Goal: Task Accomplishment & Management: Use online tool/utility

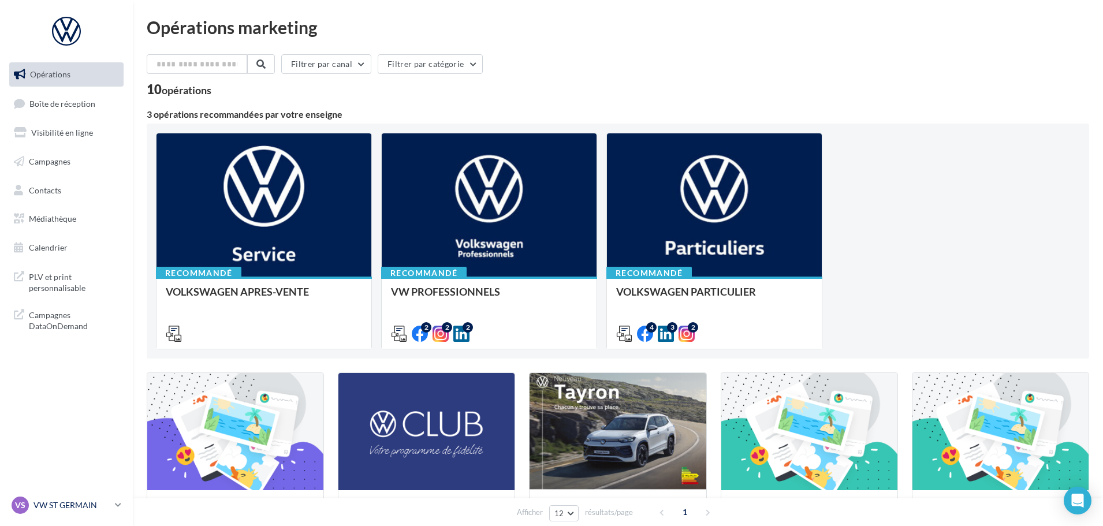
click at [91, 503] on p "VW ST GERMAIN" at bounding box center [71, 505] width 77 height 12
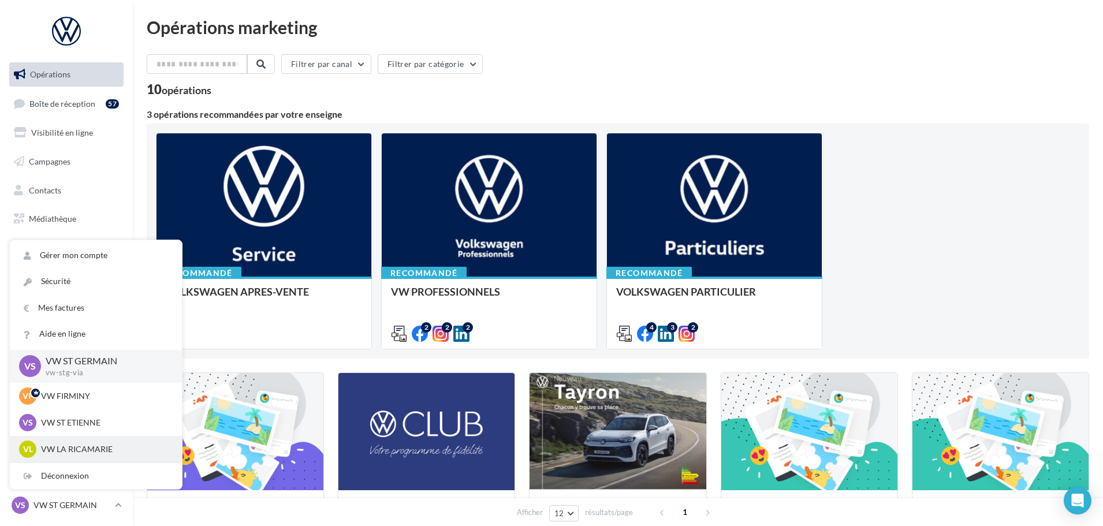
click at [92, 446] on p "VW LA RICAMARIE" at bounding box center [104, 449] width 127 height 12
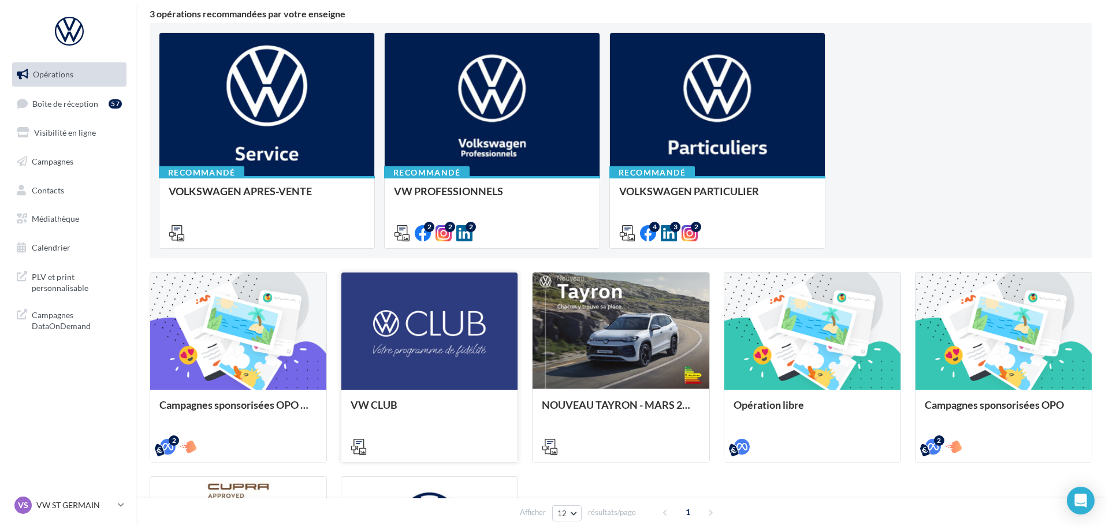
scroll to position [289, 0]
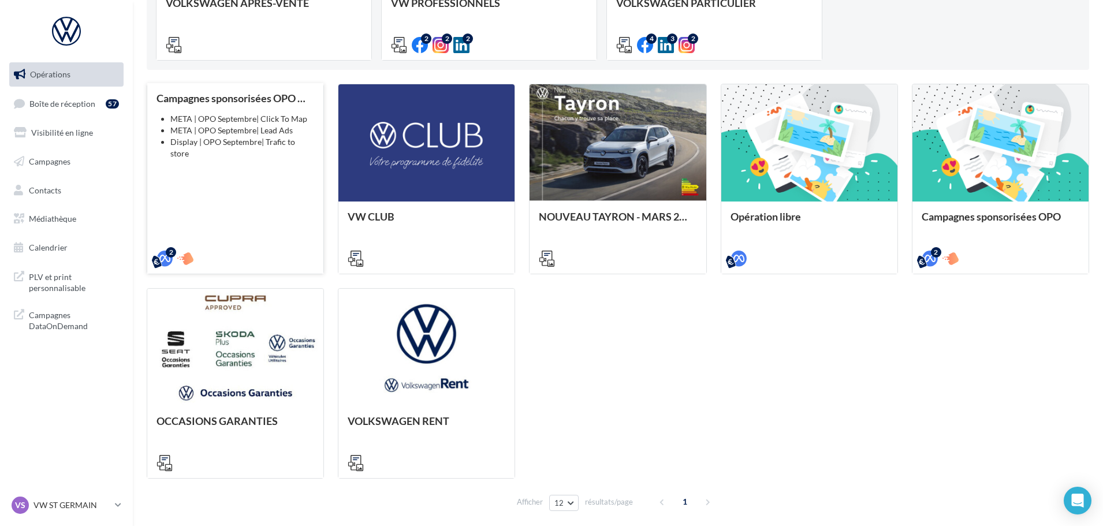
click at [226, 175] on div "Campagnes sponsorisées OPO Septembre META | OPO Septembre| Click To Map META | …" at bounding box center [235, 177] width 158 height 171
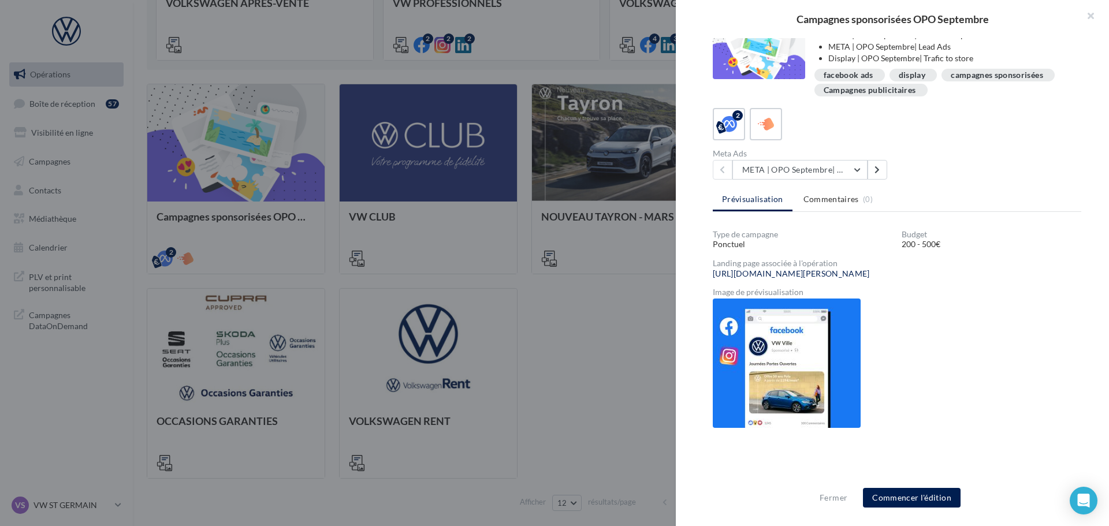
scroll to position [101, 0]
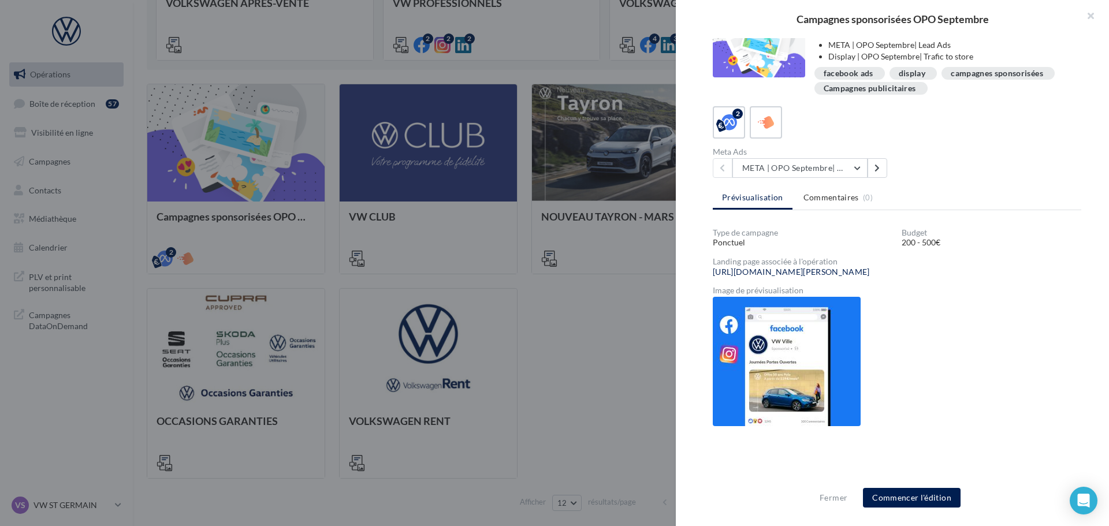
click at [783, 360] on img at bounding box center [786, 361] width 148 height 129
click at [822, 372] on img at bounding box center [786, 361] width 148 height 129
click at [881, 171] on button at bounding box center [877, 168] width 20 height 20
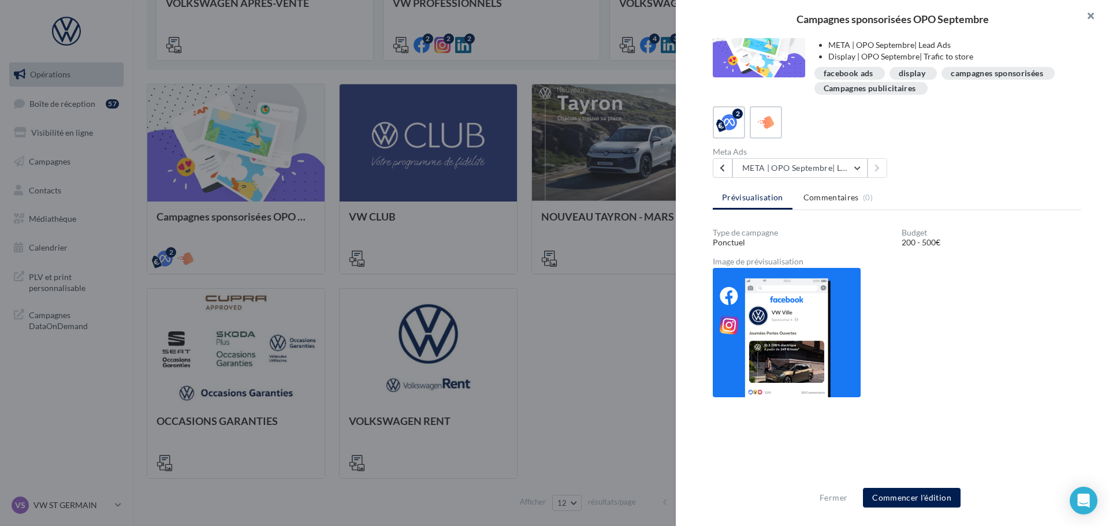
click at [1089, 20] on button "button" at bounding box center [1085, 17] width 46 height 35
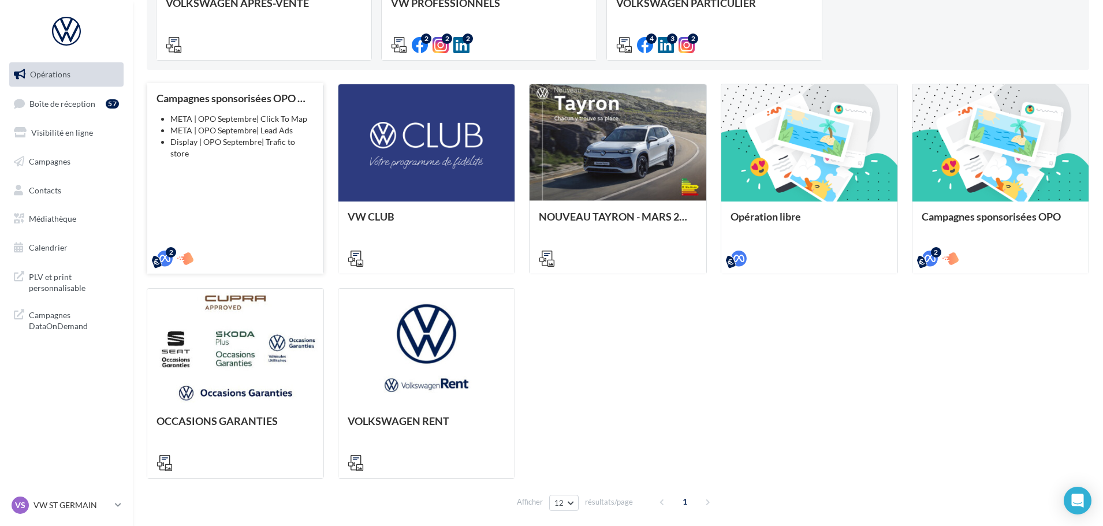
click at [267, 198] on div "Campagnes sponsorisées OPO Septembre META | OPO Septembre| Click To Map META | …" at bounding box center [235, 177] width 158 height 171
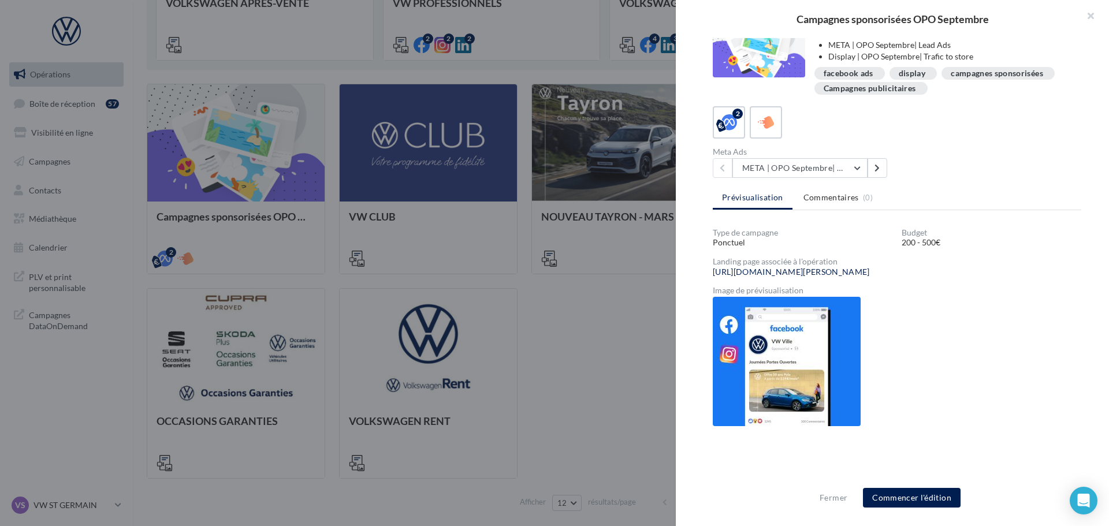
click at [888, 486] on div "Fermer Commencer l'édition" at bounding box center [892, 502] width 433 height 47
click at [894, 501] on button "Commencer l'édition" at bounding box center [912, 498] width 98 height 20
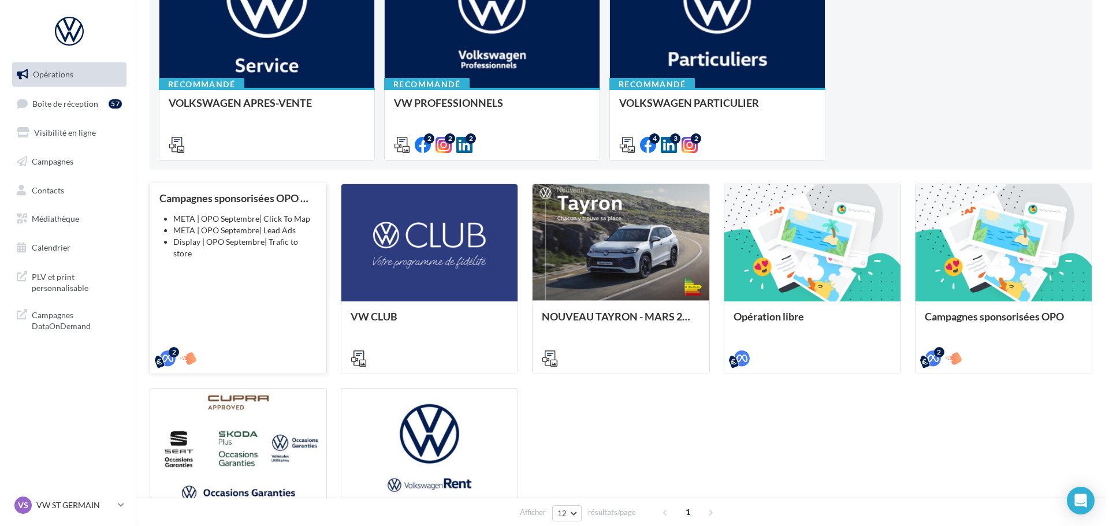
scroll to position [231, 0]
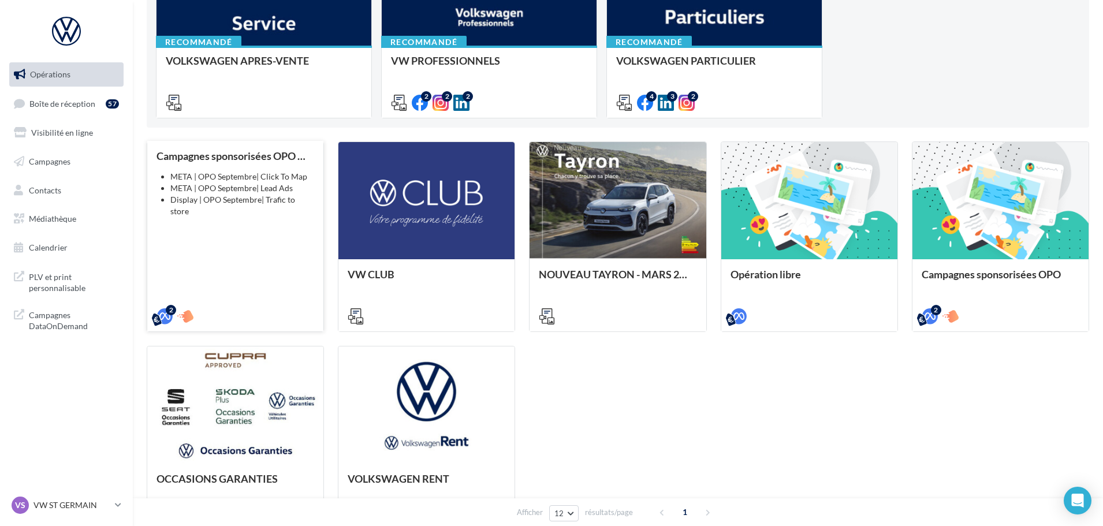
click at [256, 241] on div "Campagnes sponsorisées OPO Septembre META | OPO Septembre| Click To Map META | …" at bounding box center [235, 235] width 158 height 171
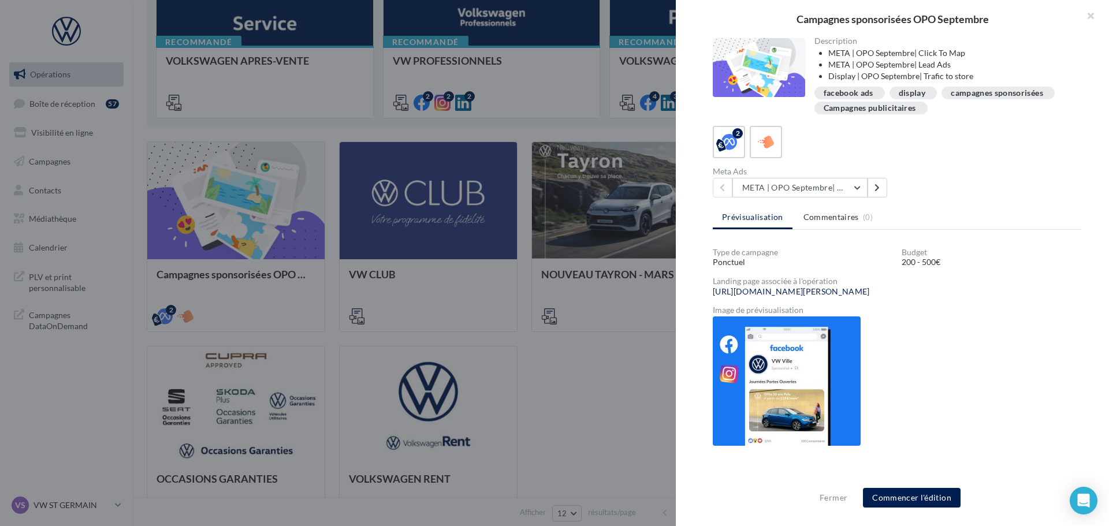
scroll to position [101, 0]
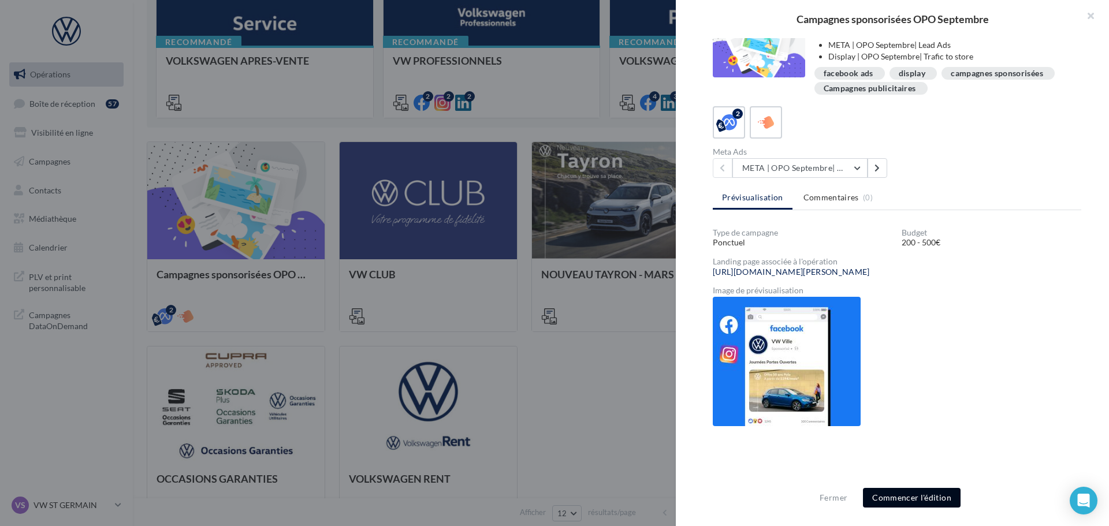
click at [909, 502] on button "Commencer l'édition" at bounding box center [912, 498] width 98 height 20
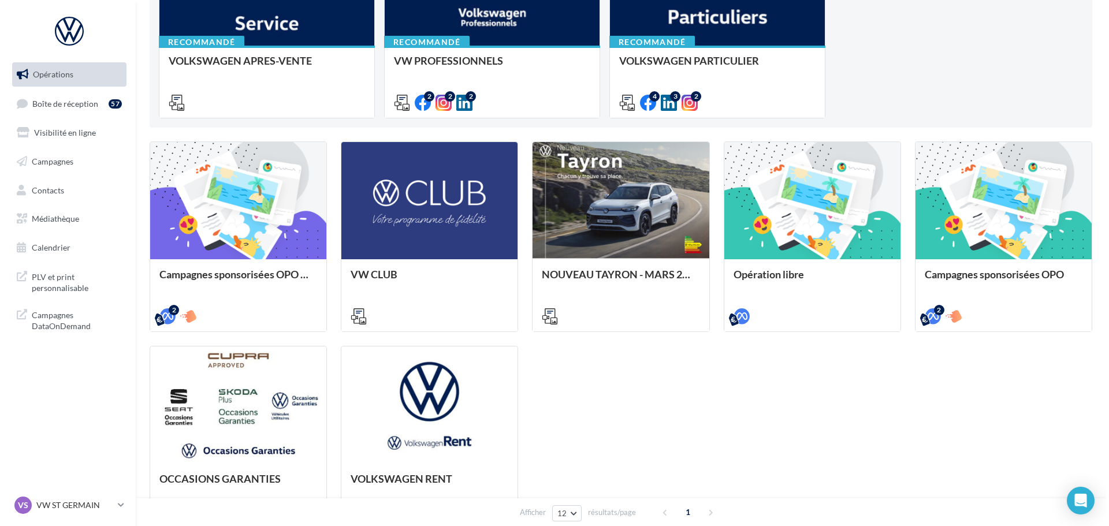
scroll to position [337, 0]
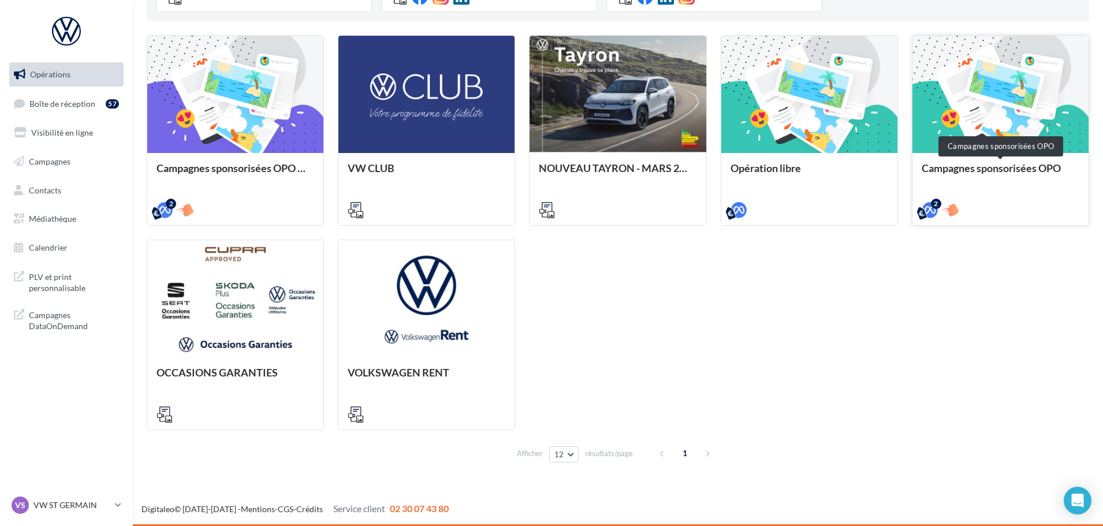
click at [969, 170] on div "Campagnes sponsorisées OPO" at bounding box center [1001, 173] width 158 height 23
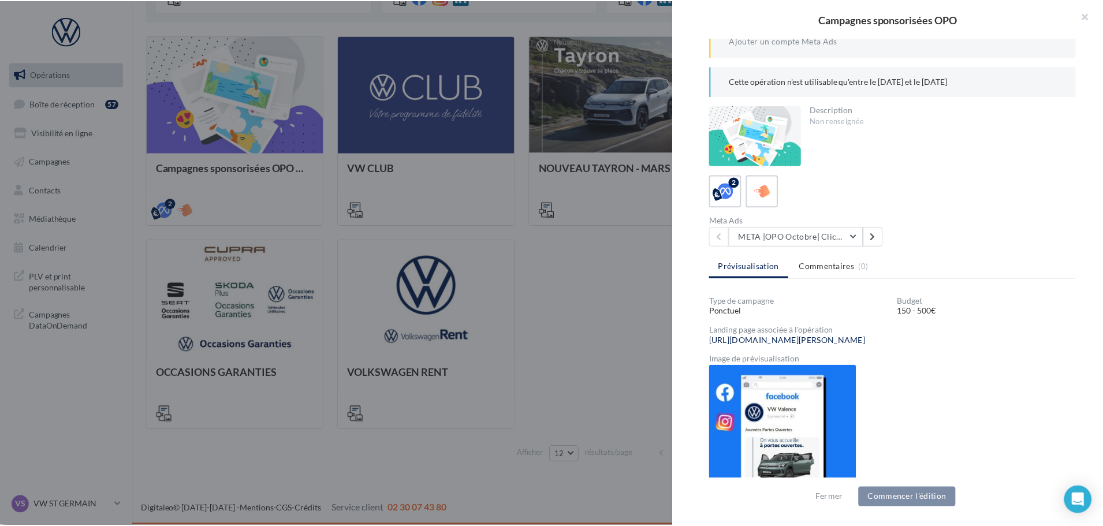
scroll to position [121, 0]
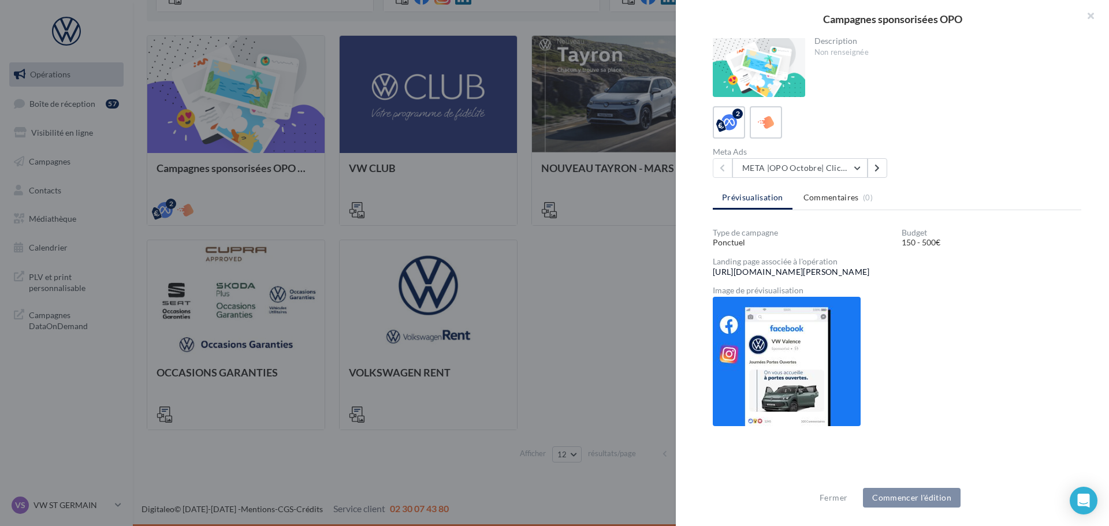
click at [870, 272] on link "[URL][DOMAIN_NAME][PERSON_NAME]" at bounding box center [790, 271] width 157 height 9
click at [1093, 14] on button "button" at bounding box center [1085, 17] width 46 height 35
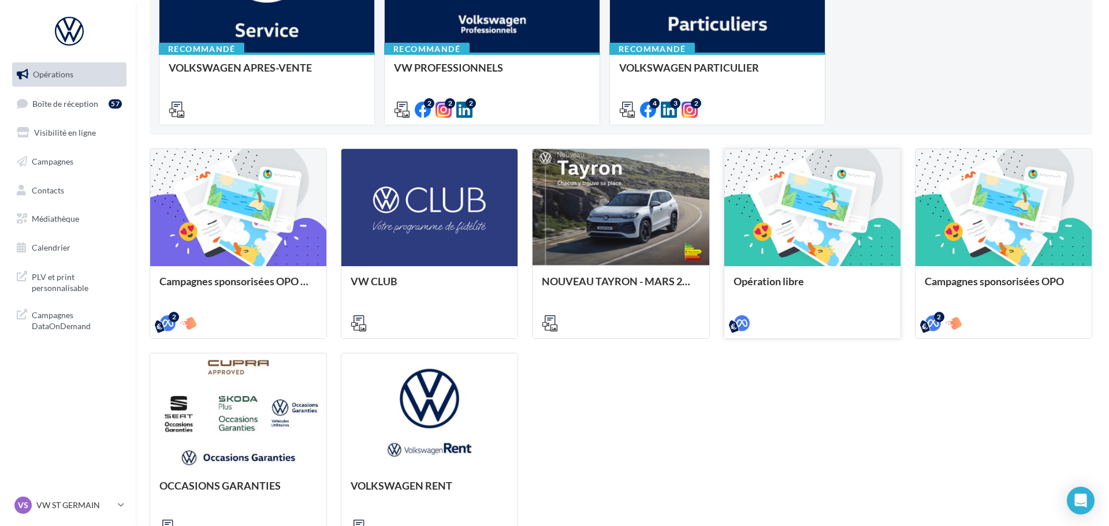
scroll to position [222, 0]
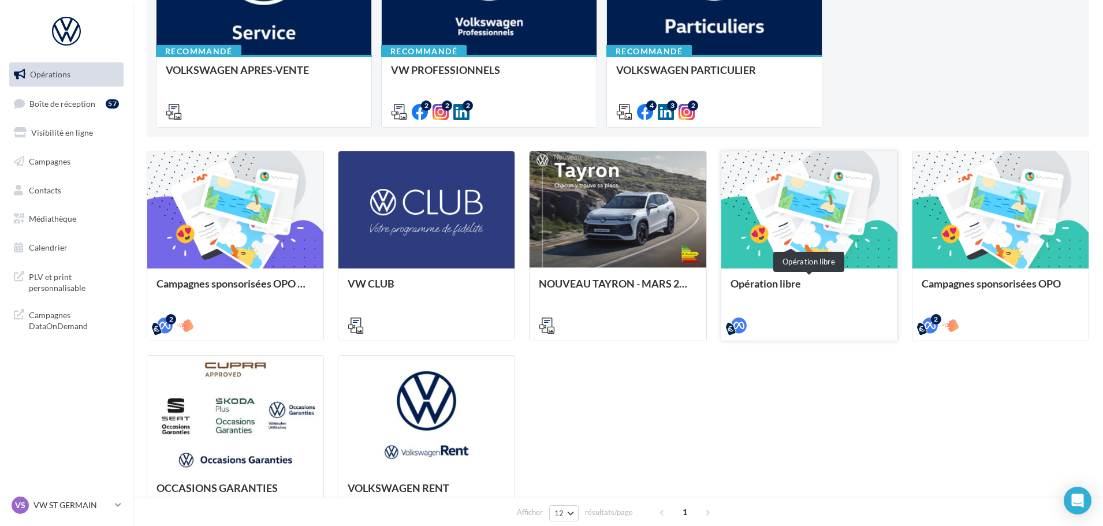
click at [785, 285] on div "Opération libre" at bounding box center [809, 289] width 158 height 23
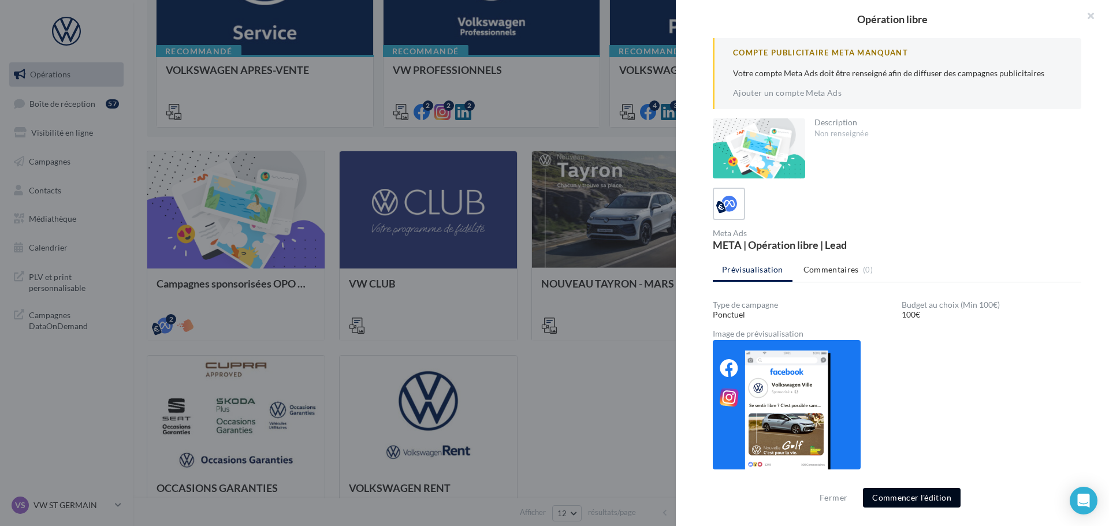
click at [891, 497] on button "Commencer l'édition" at bounding box center [912, 498] width 98 height 20
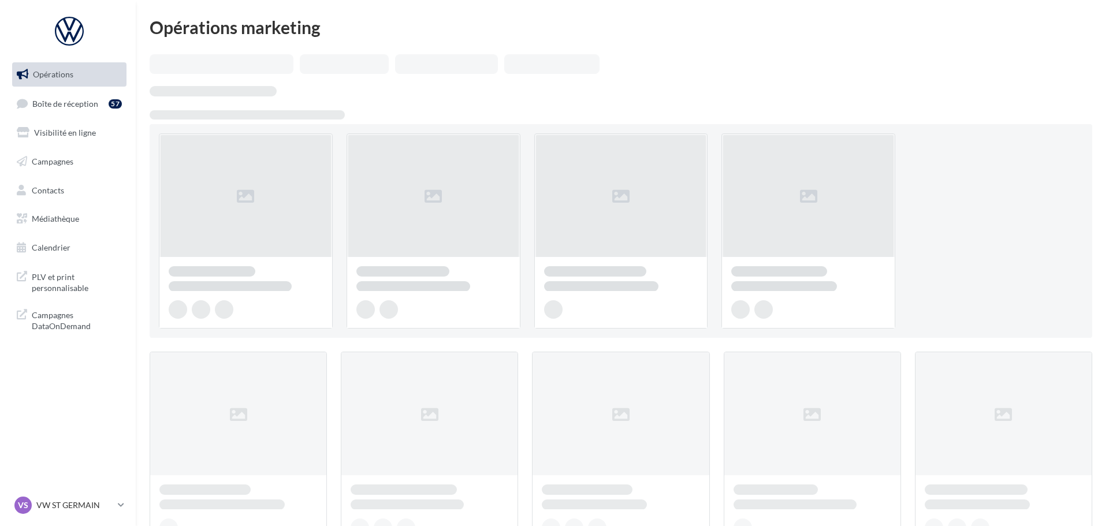
scroll to position [222, 0]
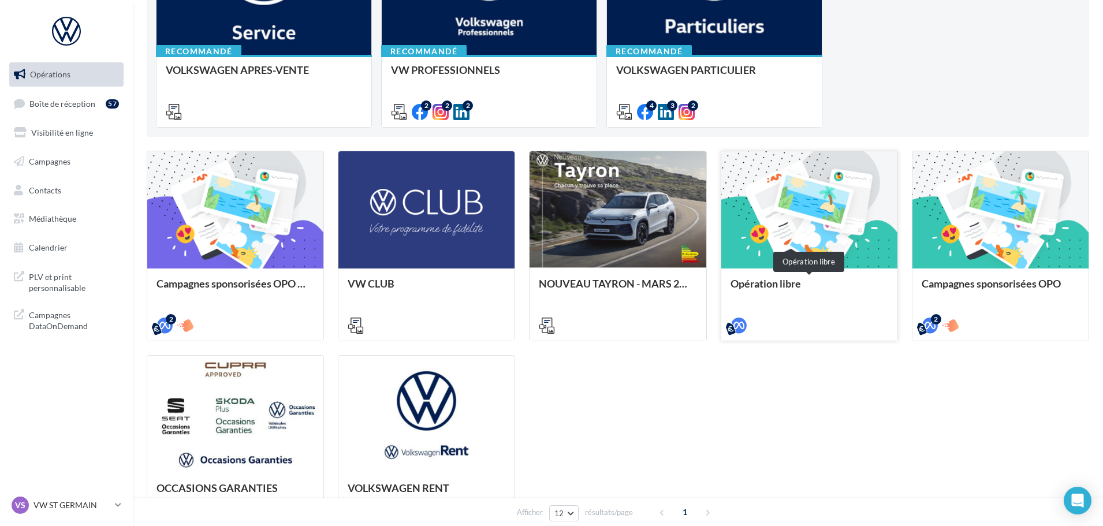
click at [784, 285] on div "Opération libre" at bounding box center [809, 289] width 158 height 23
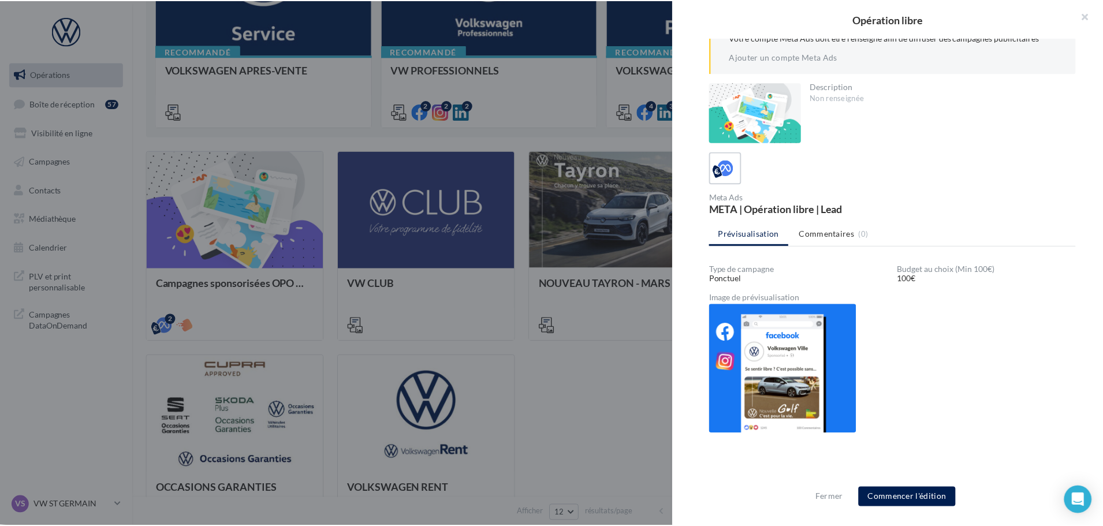
scroll to position [0, 0]
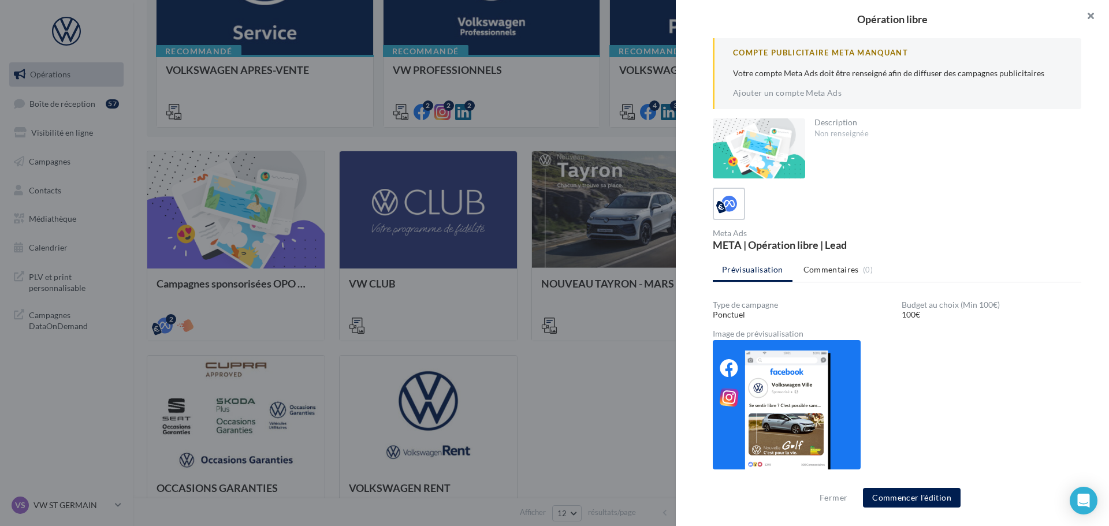
click at [1088, 13] on button "button" at bounding box center [1085, 17] width 46 height 35
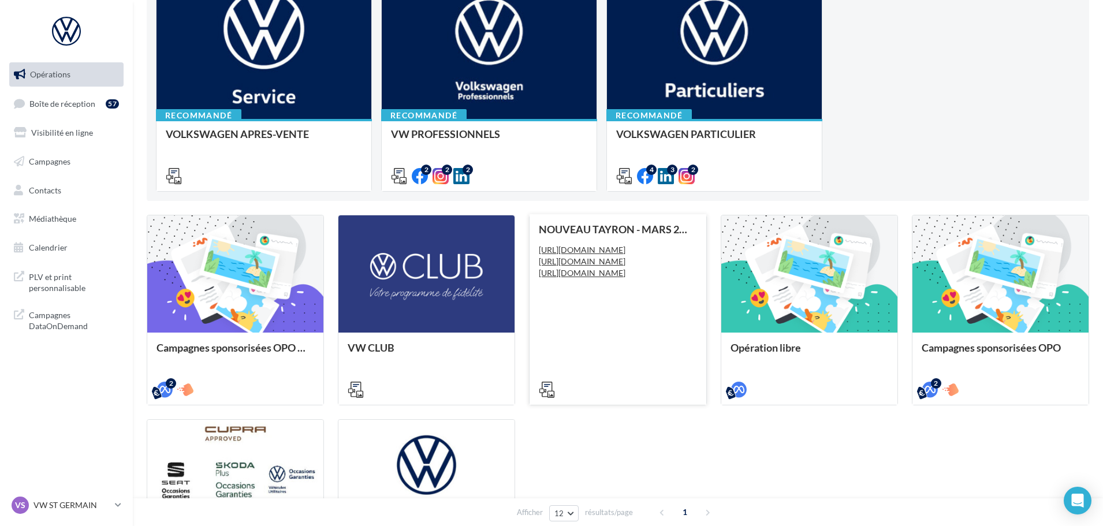
scroll to position [49, 0]
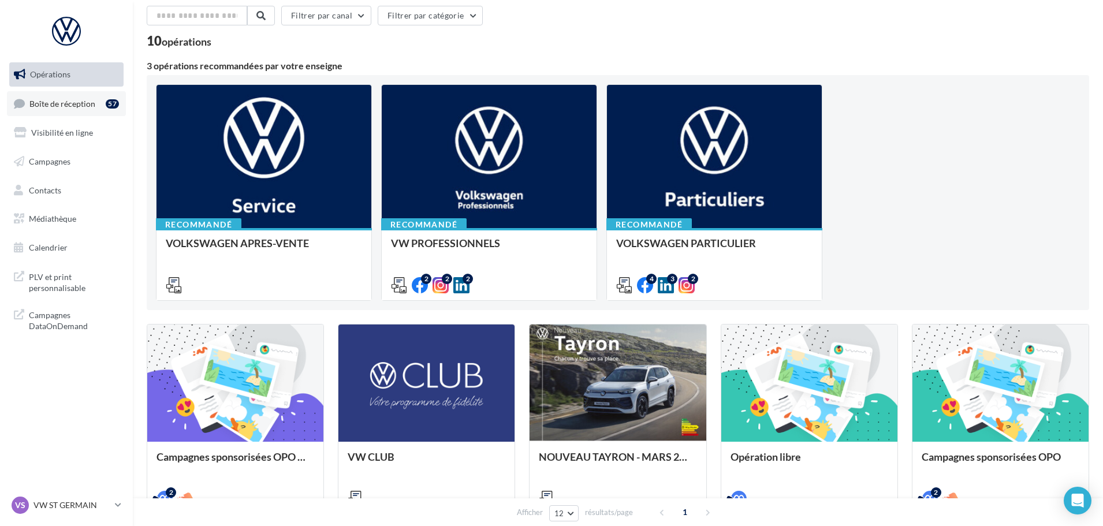
click at [74, 103] on span "Boîte de réception" at bounding box center [62, 103] width 66 height 10
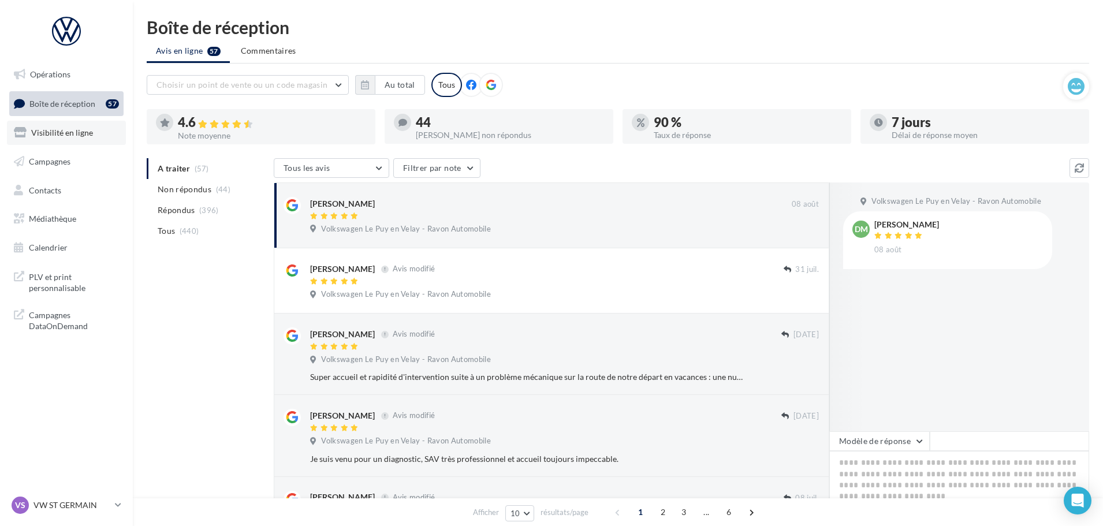
click at [65, 139] on link "Visibilité en ligne" at bounding box center [66, 133] width 119 height 24
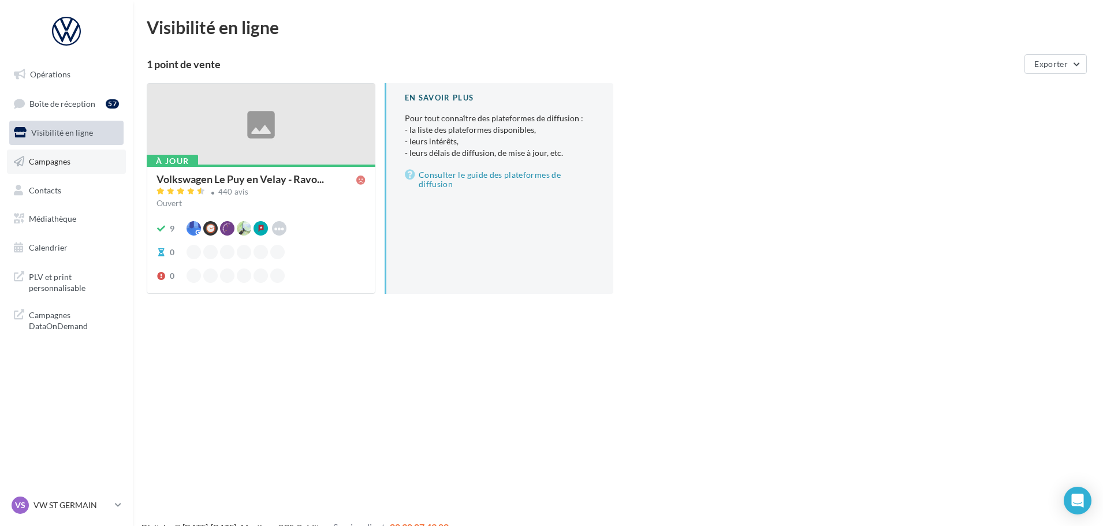
click at [54, 168] on link "Campagnes" at bounding box center [66, 162] width 119 height 24
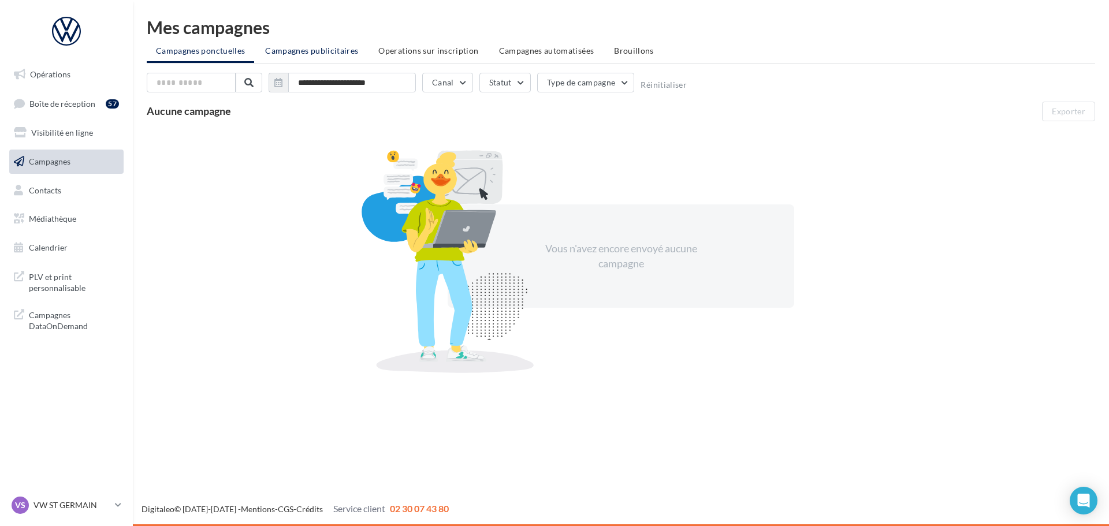
click at [309, 57] on li "Campagnes publicitaires" at bounding box center [311, 50] width 111 height 21
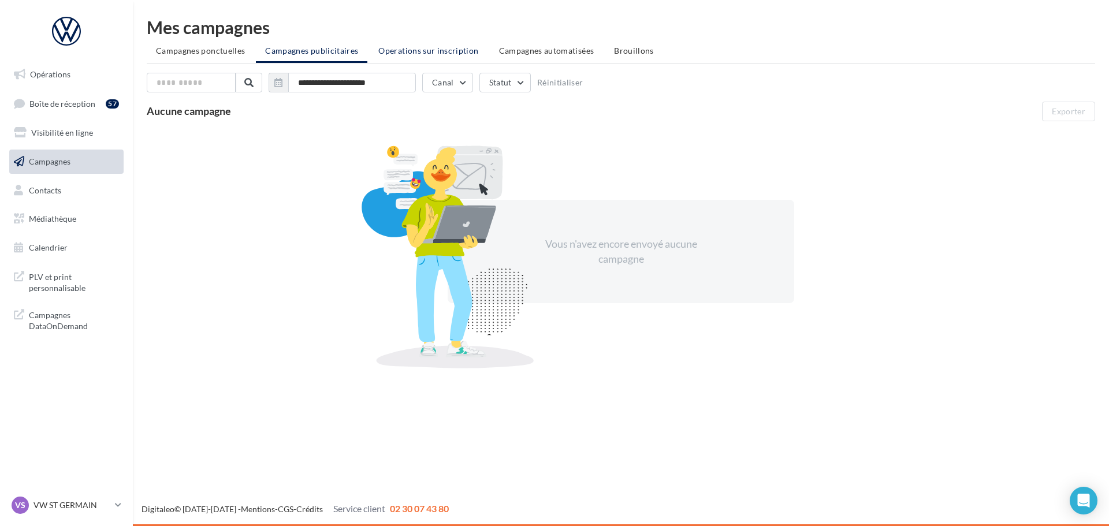
click at [426, 47] on span "Operations sur inscription" at bounding box center [428, 51] width 100 height 10
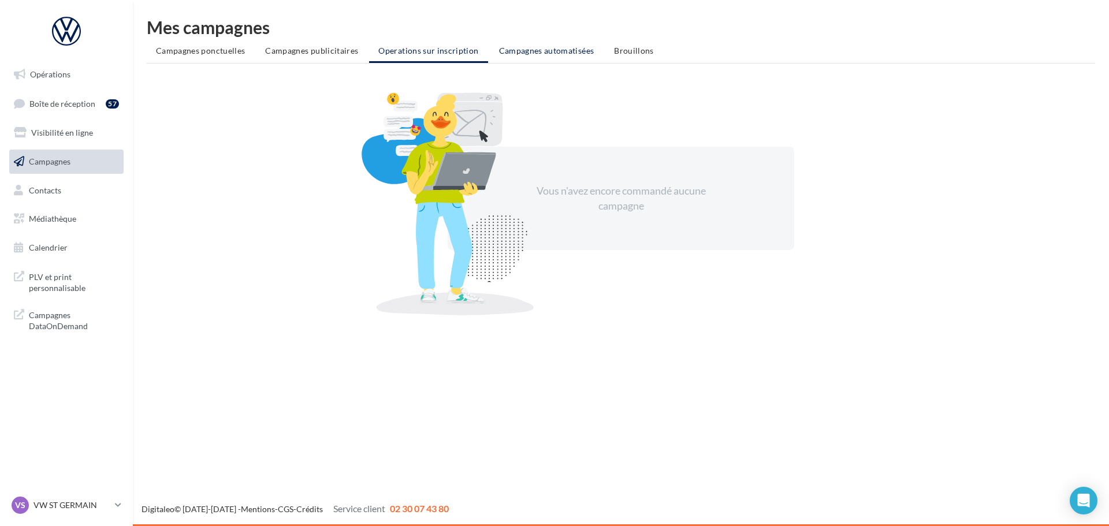
click at [535, 47] on span "Campagnes automatisées" at bounding box center [546, 51] width 95 height 10
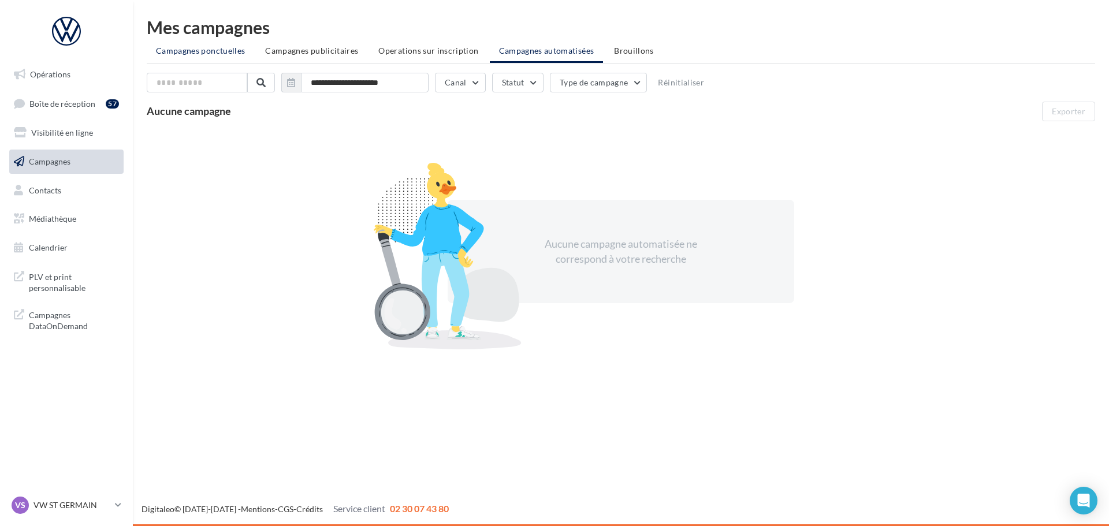
click at [195, 54] on span "Campagnes ponctuelles" at bounding box center [200, 51] width 89 height 10
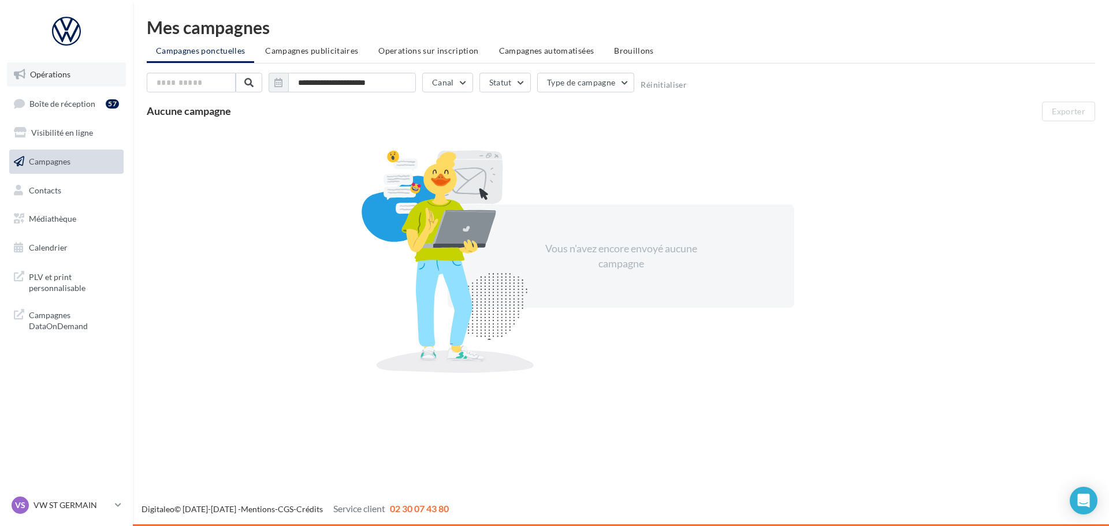
click at [44, 78] on span "Opérations" at bounding box center [50, 74] width 40 height 10
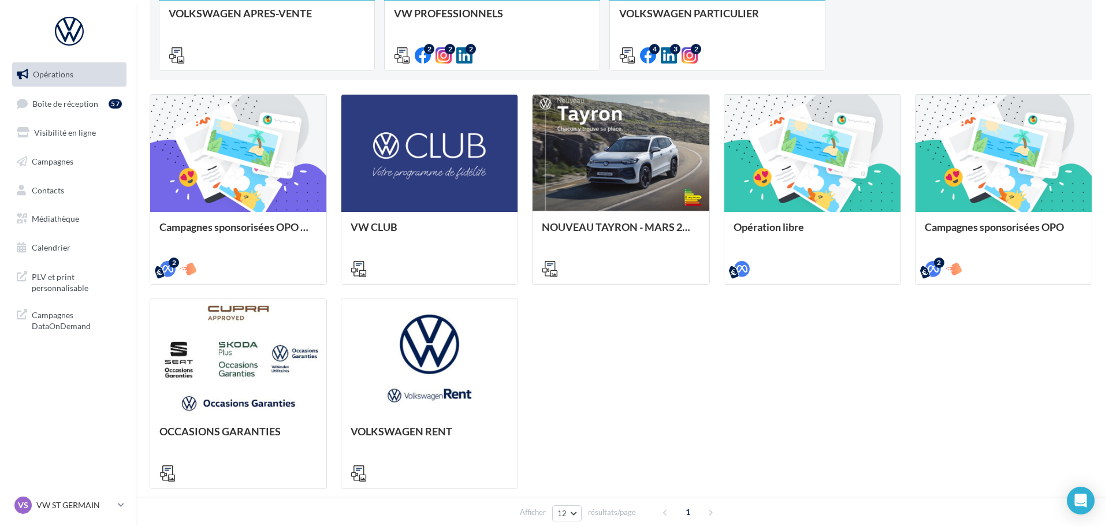
scroll to position [289, 0]
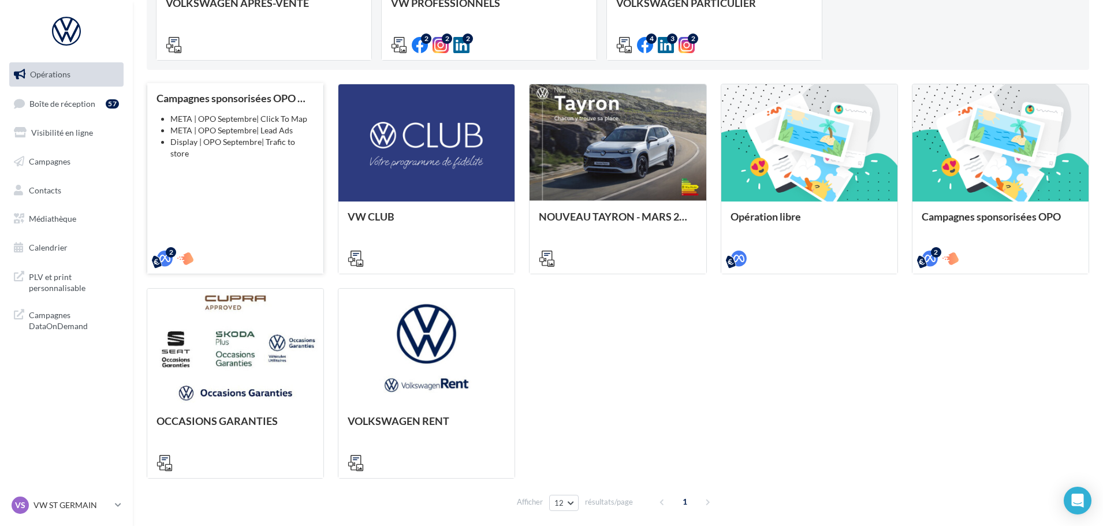
click at [199, 234] on div "Campagnes sponsorisées OPO Septembre META | OPO Septembre| Click To Map META | …" at bounding box center [235, 177] width 158 height 171
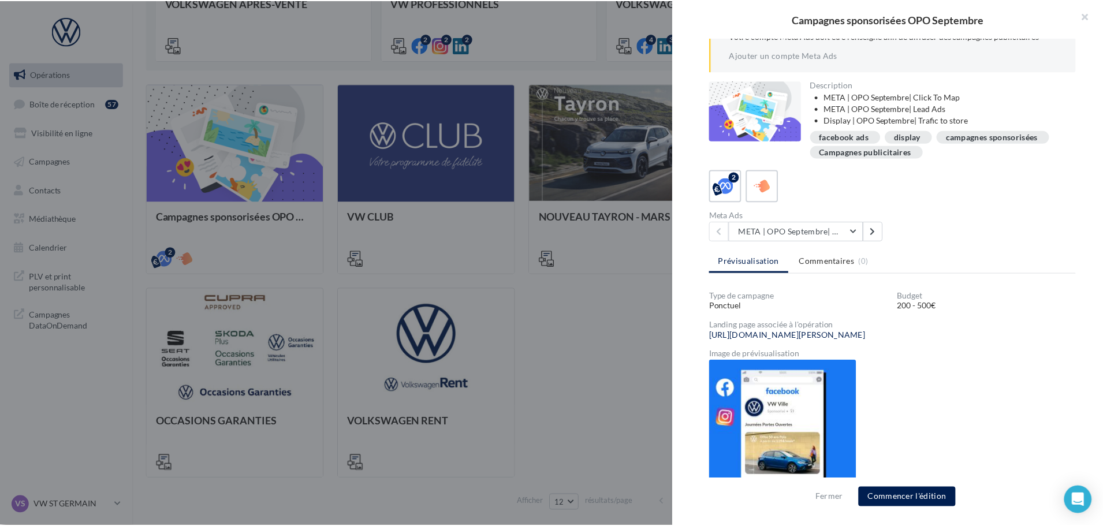
scroll to position [101, 0]
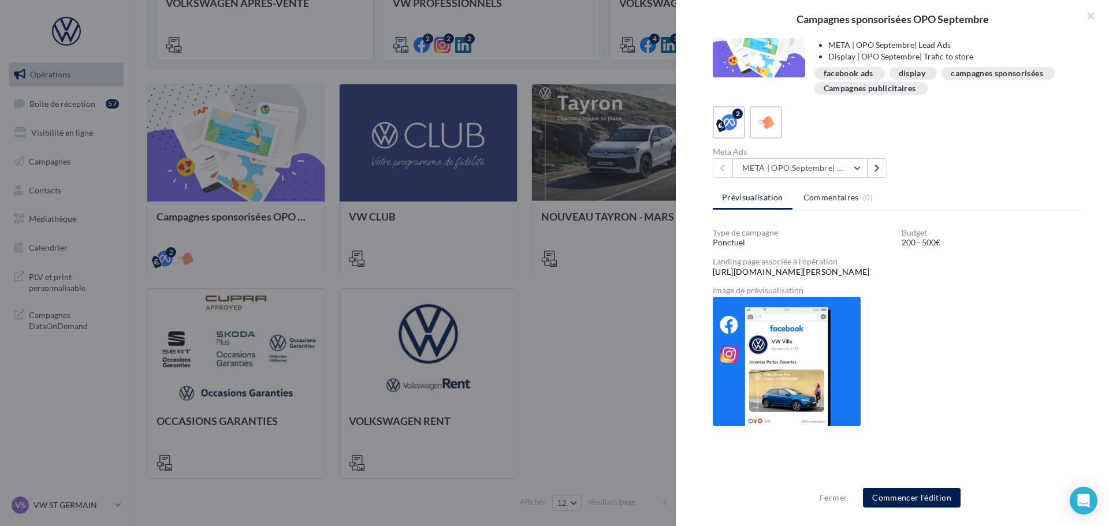
click at [868, 274] on link "https://volkswagen-localads.com/547/frav07710-vw-ravon-automobile-43700" at bounding box center [790, 271] width 157 height 9
click at [1085, 20] on button "button" at bounding box center [1085, 17] width 46 height 35
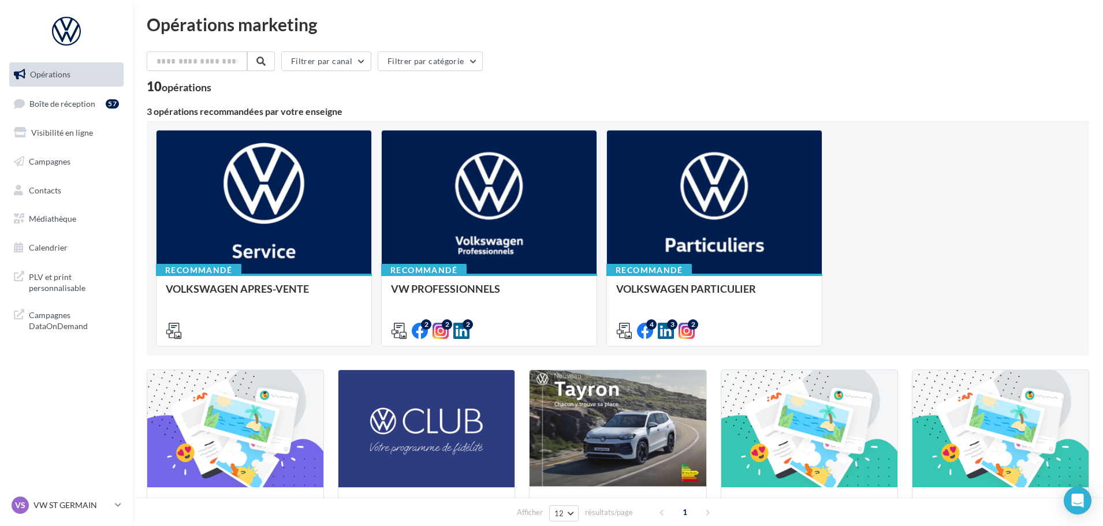
scroll to position [0, 0]
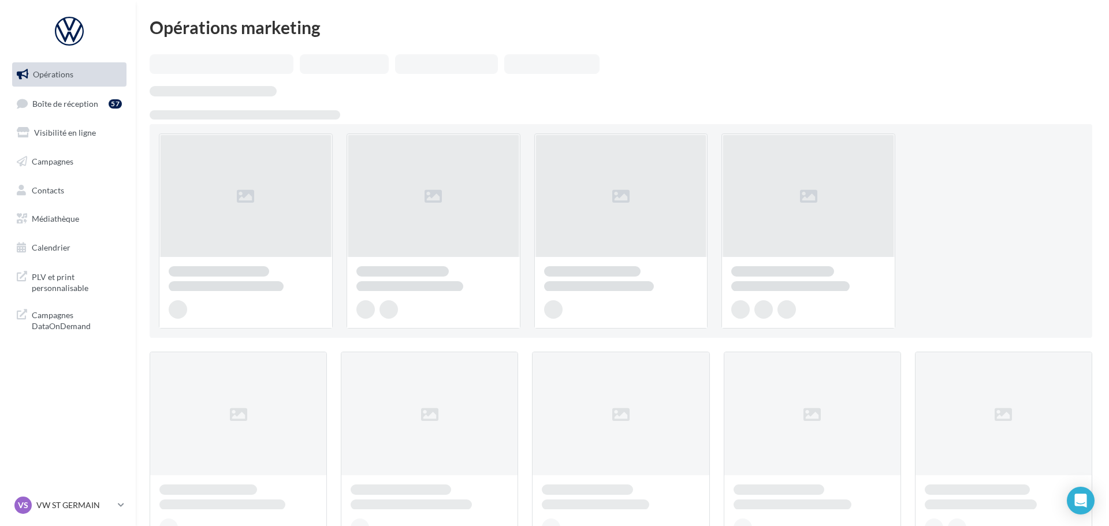
scroll to position [289, 0]
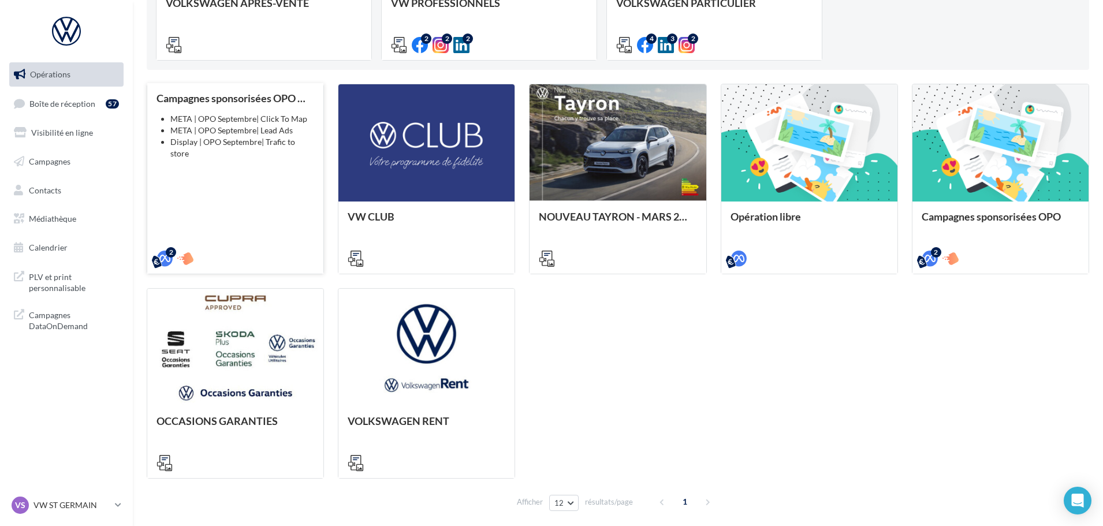
click at [228, 157] on div "Campagnes sponsorisées OPO Septembre META | OPO Septembre| Click To Map META | …" at bounding box center [235, 177] width 158 height 171
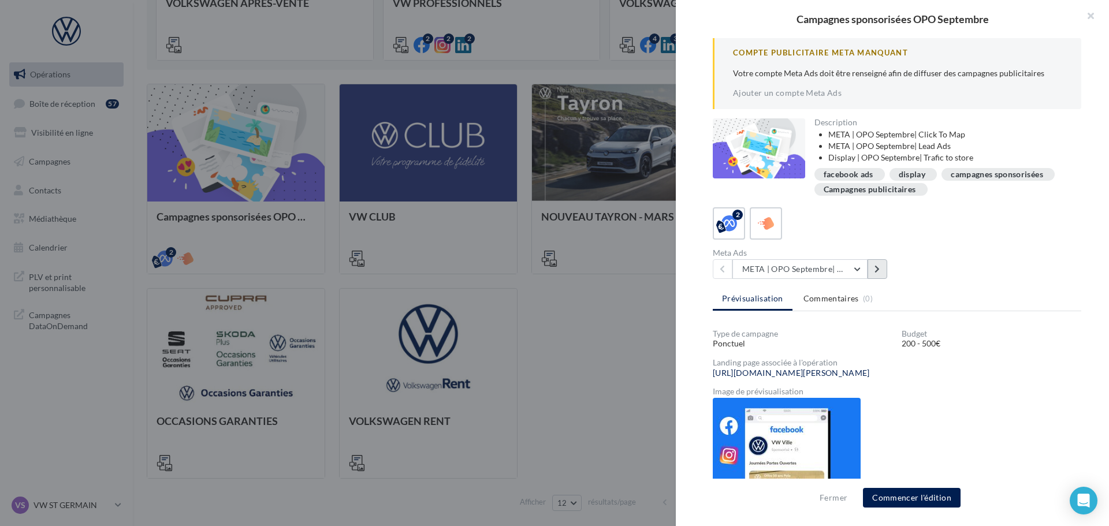
click at [871, 270] on button at bounding box center [877, 269] width 20 height 20
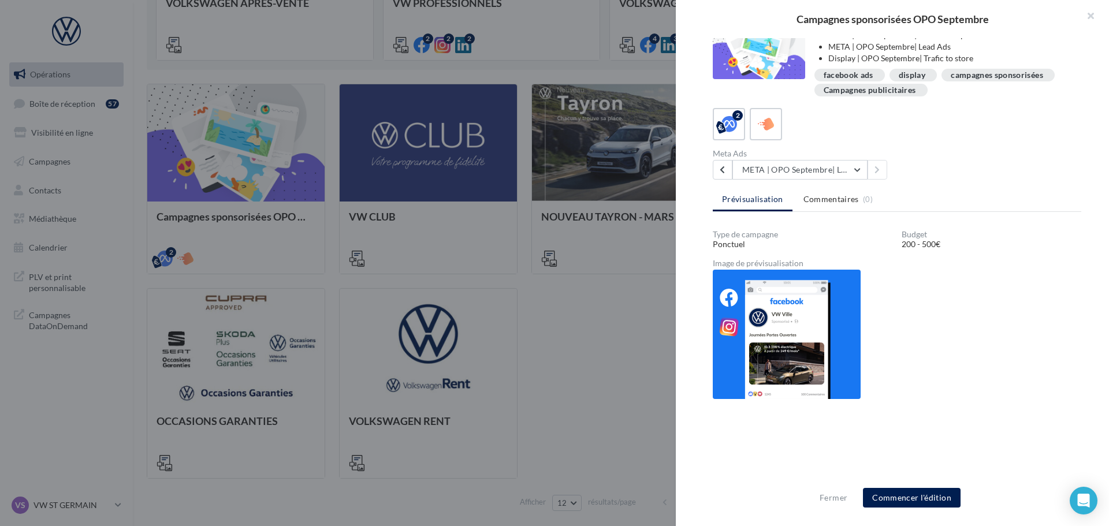
scroll to position [101, 0]
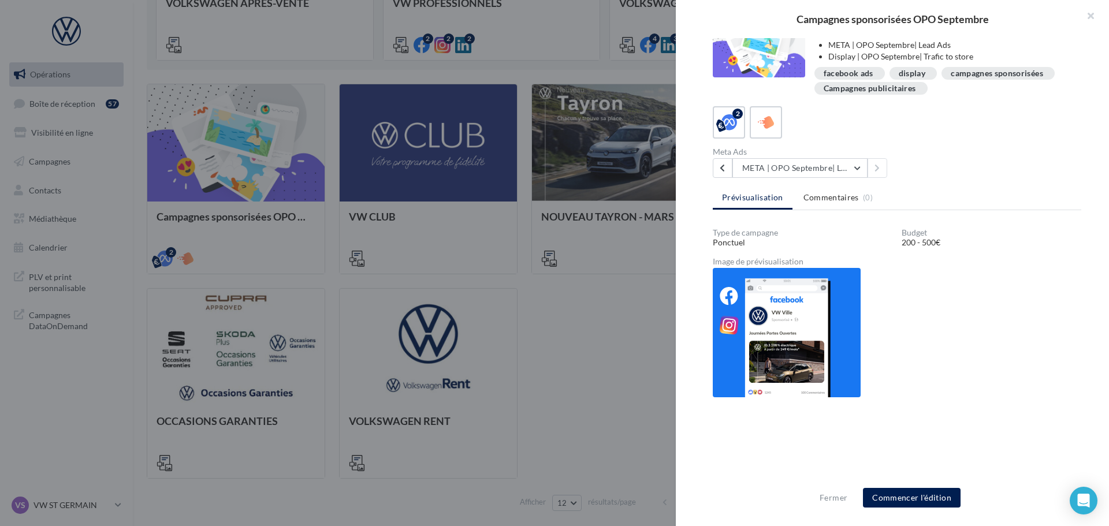
click at [778, 349] on img at bounding box center [786, 332] width 148 height 129
click at [739, 129] on div "2" at bounding box center [728, 121] width 21 height 21
click at [758, 125] on icon at bounding box center [766, 122] width 17 height 17
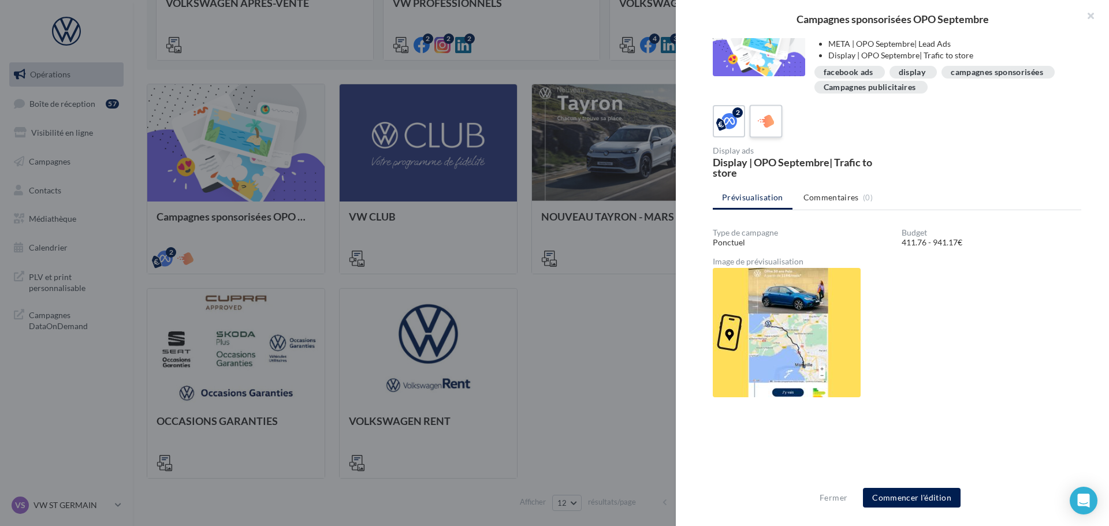
scroll to position [21, 0]
click at [733, 124] on icon at bounding box center [729, 122] width 17 height 17
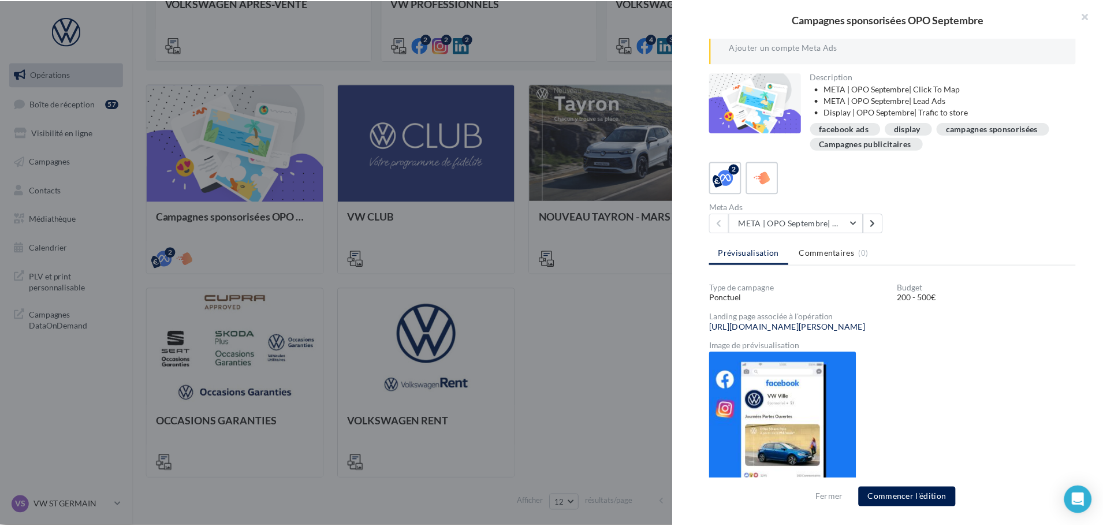
scroll to position [101, 0]
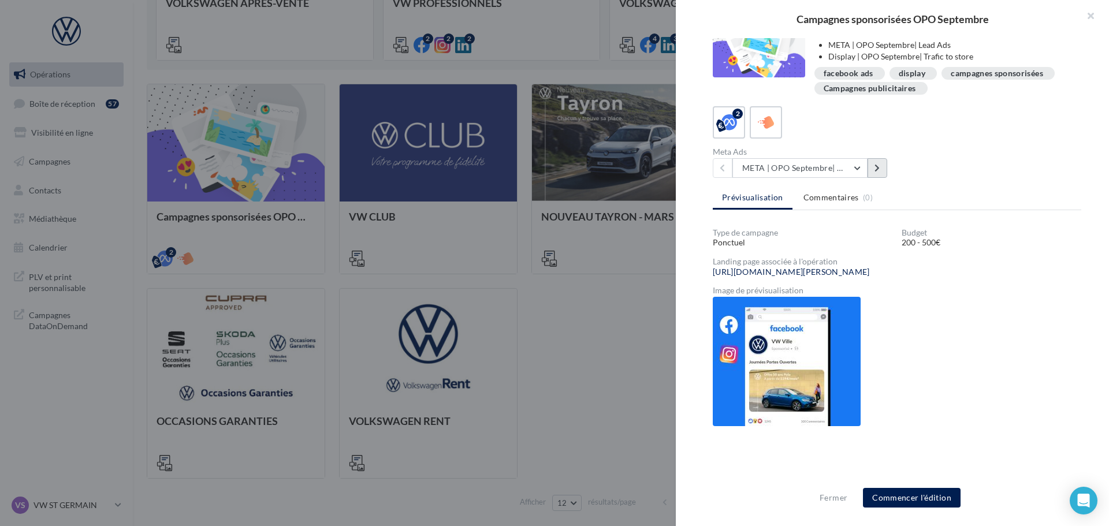
click at [882, 172] on button at bounding box center [877, 168] width 20 height 20
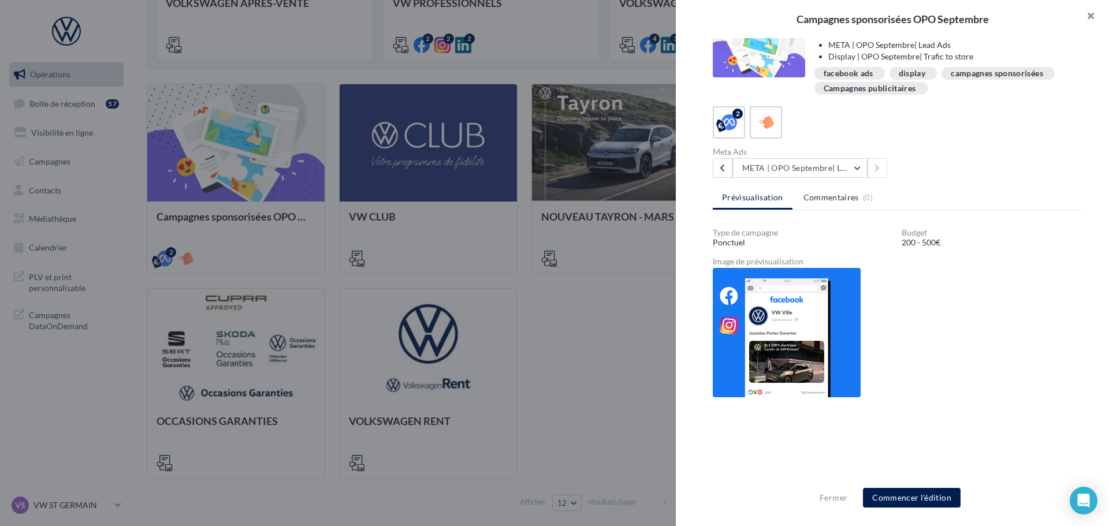
click at [1093, 10] on button "button" at bounding box center [1085, 17] width 46 height 35
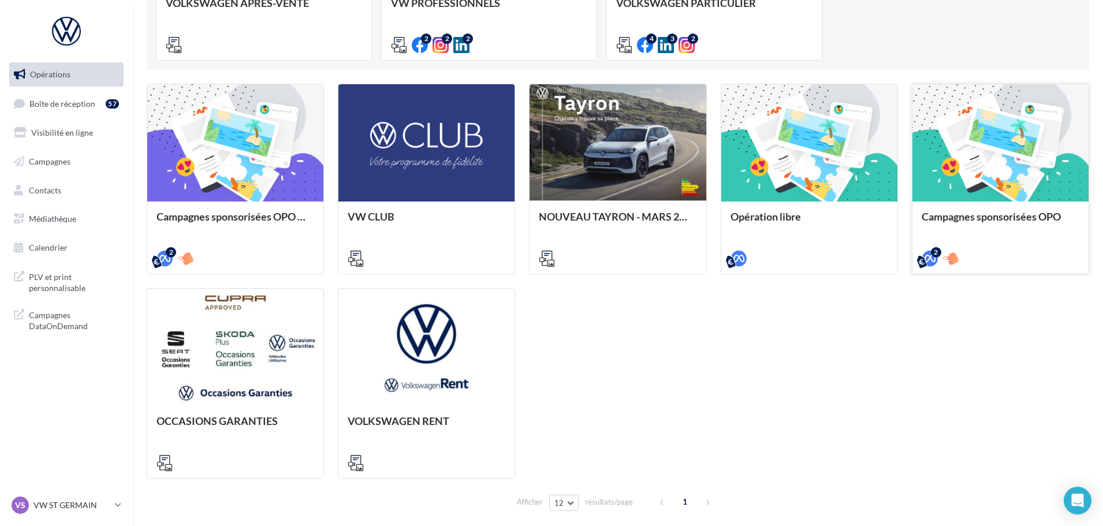
click at [985, 206] on div "Campagnes sponsorisées OPO" at bounding box center [1000, 237] width 176 height 71
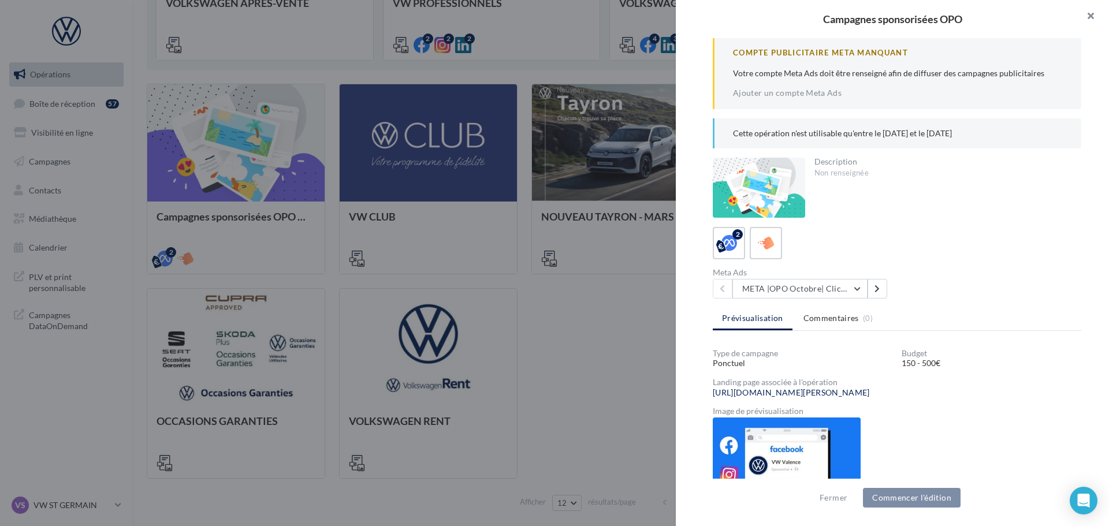
click at [1094, 15] on button "button" at bounding box center [1085, 17] width 46 height 35
